Goal: Navigation & Orientation: Find specific page/section

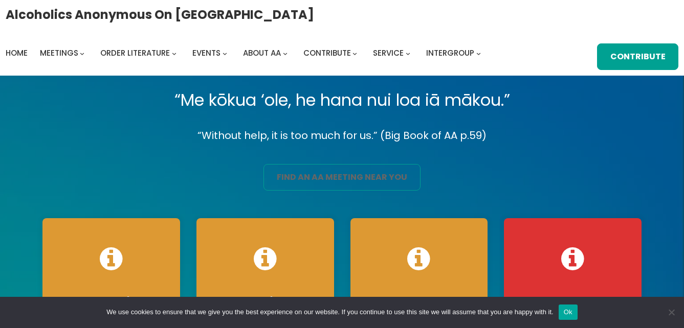
click at [311, 173] on link "find an aa meeting near you" at bounding box center [341, 177] width 157 height 27
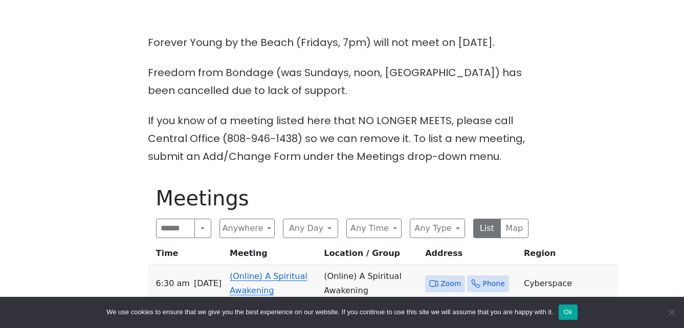
scroll to position [256, 0]
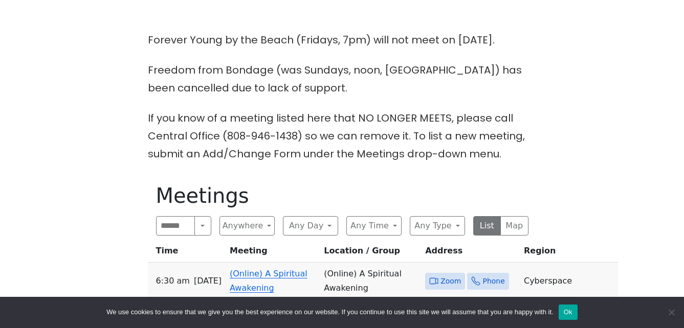
click at [277, 278] on link "(Online) A Spiritual Awakening" at bounding box center [269, 281] width 78 height 24
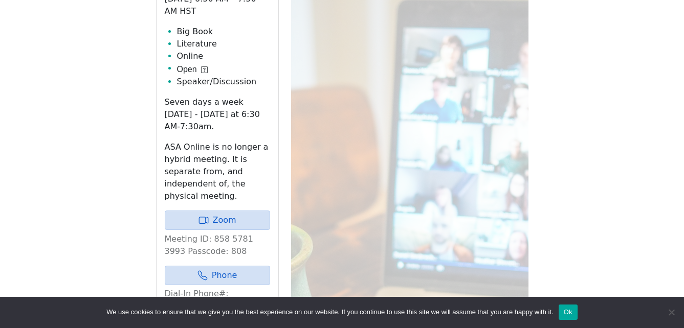
scroll to position [585, 0]
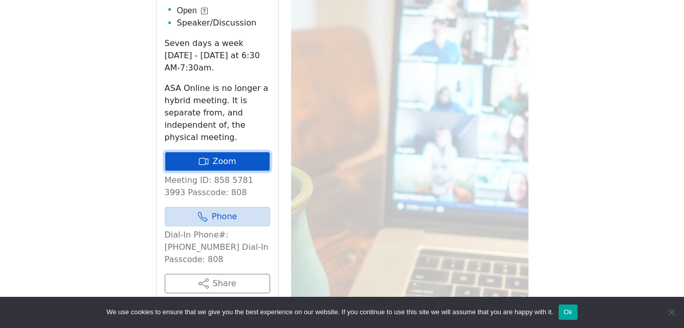
click at [243, 152] on link "Zoom" at bounding box center [217, 161] width 105 height 19
